Goal: Check status: Check status

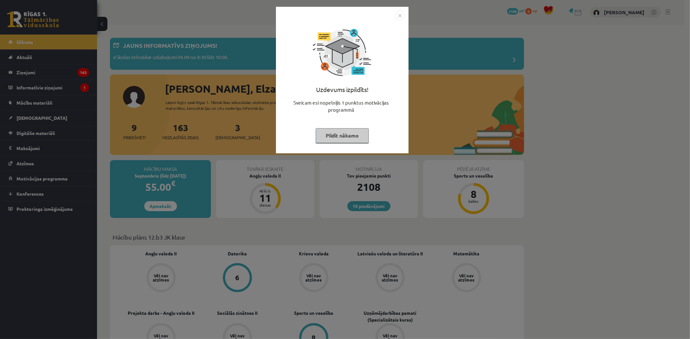
click at [396, 15] on img "Close" at bounding box center [400, 16] width 10 height 10
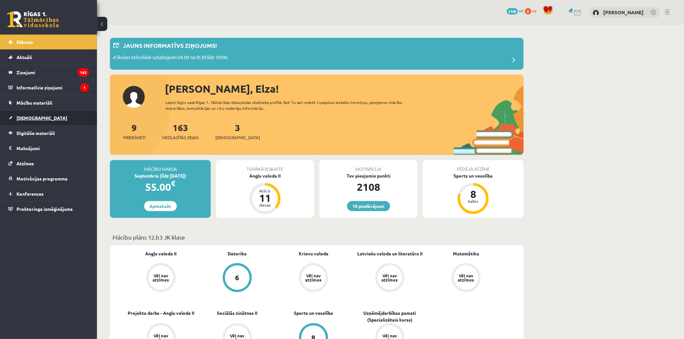
click at [48, 120] on link "[DEMOGRAPHIC_DATA]" at bounding box center [48, 118] width 80 height 15
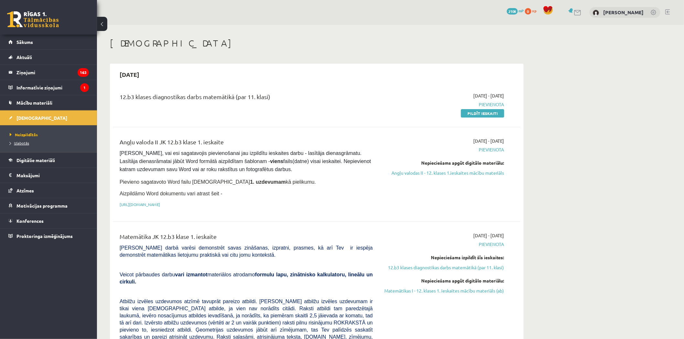
click at [29, 144] on span "Izlabotās" at bounding box center [19, 143] width 19 height 5
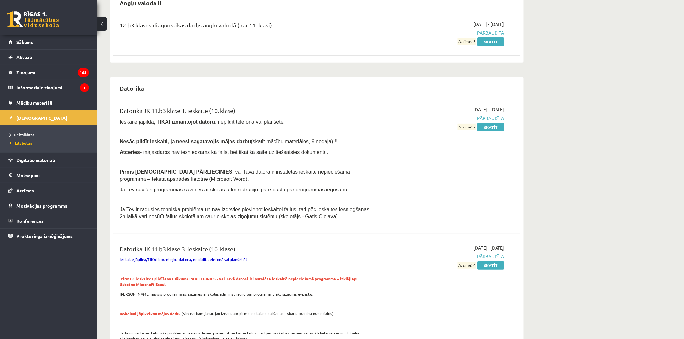
scroll to position [108, 0]
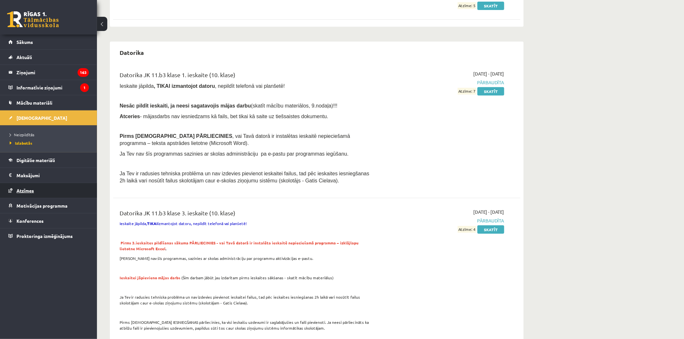
click at [40, 185] on link "Atzīmes" at bounding box center [48, 190] width 80 height 15
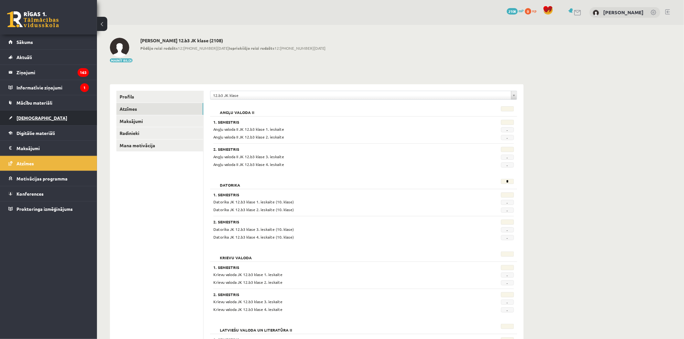
click at [38, 118] on link "[DEMOGRAPHIC_DATA]" at bounding box center [48, 118] width 80 height 15
